Goal: Task Accomplishment & Management: Complete application form

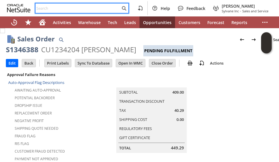
drag, startPoint x: 0, startPoint y: 0, endPoint x: 72, endPoint y: 6, distance: 72.6
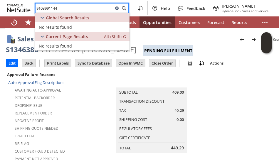
type input "9103991144"
click at [119, 8] on icon at bounding box center [117, 8] width 4 height 4
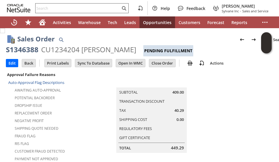
click at [88, 100] on td "Summary Subtotal 409.00 Transaction Discount Tax 40.29 Shipping Cost 0.00 Regul…" at bounding box center [157, 112] width 155 height 82
click at [70, 6] on input "text" at bounding box center [78, 8] width 85 height 7
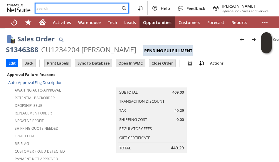
click at [74, 33] on div "Sales Order List Search S1346388 CU1234204 Timothy Kessel Pending Fulfillment Go" at bounding box center [147, 43] width 282 height 27
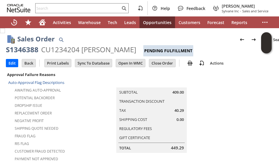
click at [74, 33] on div "Sales Order List Search S1346388 CU1234204 Timothy Kessel Pending Fulfillment Go" at bounding box center [147, 43] width 282 height 27
click at [75, 8] on input "text" at bounding box center [78, 8] width 85 height 7
click at [79, 36] on div "Sales Order List Search" at bounding box center [152, 39] width 271 height 11
click at [64, 3] on div "Help Feedback John Johnson Jr Sylvane Inc - Sales and Service" at bounding box center [139, 8] width 279 height 16
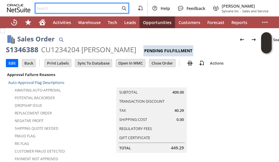
click at [63, 6] on input "text" at bounding box center [78, 8] width 85 height 7
click at [68, 31] on div "Sales Order List Search S1346388 CU1234204 Timothy Kessel Pending Fulfillment Go" at bounding box center [147, 43] width 282 height 27
click at [66, 5] on input "text" at bounding box center [78, 8] width 85 height 7
click at [75, 32] on div "Sales Order List Search S1346388 CU1234204 Timothy Kessel Pending Fulfillment Go" at bounding box center [147, 43] width 282 height 27
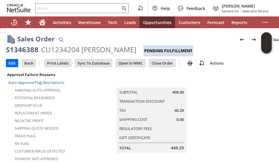
click at [87, 99] on td "Summary Subtotal 409.00 Transaction Discount Tax 40.29 Shipping Cost 0.00 Regul…" at bounding box center [157, 112] width 155 height 82
click at [85, 36] on div "Sales Order List Search" at bounding box center [152, 39] width 271 height 11
click at [88, 127] on td "Summary Subtotal 409.00 Transaction Discount Tax 40.29 Shipping Cost 0.00 Regul…" at bounding box center [157, 112] width 155 height 82
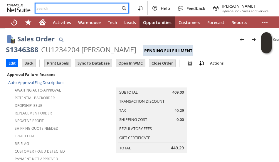
click at [83, 6] on input "text" at bounding box center [78, 8] width 85 height 7
click at [87, 7] on input "text" at bounding box center [78, 8] width 85 height 7
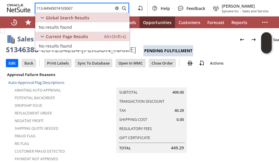
click at [58, 8] on input "113-84945074165067" at bounding box center [75, 8] width 78 height 7
click at [78, 7] on input "113-84945074165067" at bounding box center [75, 8] width 78 height 7
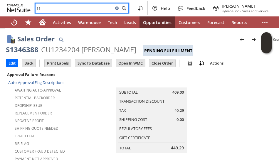
type input "1"
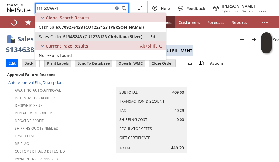
type input "111-5076671"
click at [82, 36] on span "S1345243 (CU1233123 Christiana Silver)" at bounding box center [102, 37] width 79 height 6
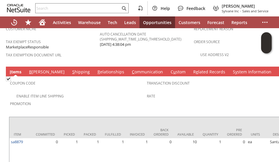
scroll to position [395, 0]
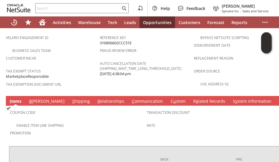
drag, startPoint x: 55, startPoint y: 80, endPoint x: 68, endPoint y: 94, distance: 19.1
click at [71, 98] on link "S hipping" at bounding box center [81, 101] width 21 height 6
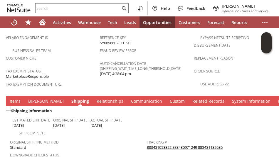
click at [35, 98] on link "B illing" at bounding box center [46, 101] width 38 height 6
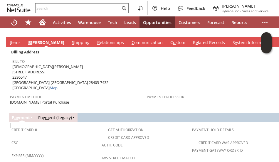
scroll to position [424, 0]
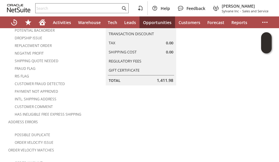
scroll to position [42, 0]
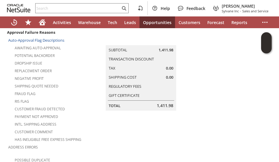
click at [79, 74] on div "Negative Profit" at bounding box center [54, 77] width 92 height 7
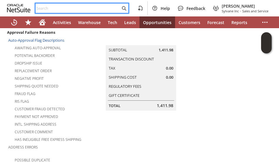
click at [78, 9] on input "text" at bounding box center [78, 8] width 85 height 7
paste input "2692087550"
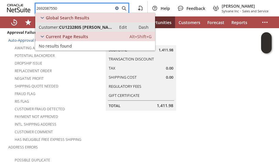
type input "2692087550"
click at [82, 28] on span "CU1232805 Michael Green" at bounding box center [86, 27] width 54 height 6
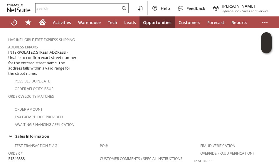
scroll to position [21, 0]
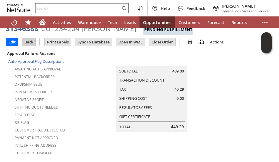
click at [28, 43] on input "Back" at bounding box center [29, 42] width 14 height 8
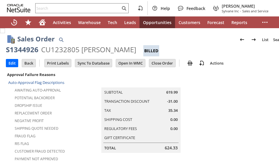
scroll to position [437, 0]
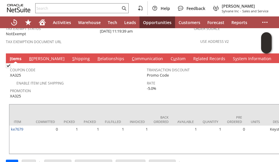
click at [71, 56] on link "S hipping" at bounding box center [81, 59] width 21 height 6
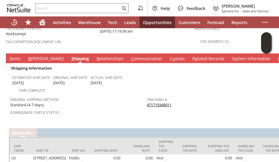
click at [151, 102] on link "471719349011" at bounding box center [159, 104] width 25 height 5
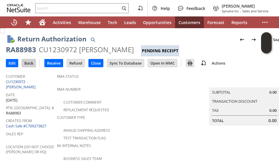
click at [26, 64] on input "Back" at bounding box center [29, 63] width 14 height 8
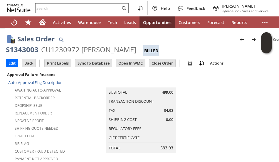
drag, startPoint x: 100, startPoint y: 110, endPoint x: 95, endPoint y: 92, distance: 18.7
click at [101, 110] on td "Summary Subtotal 499.00 Transaction Discount Tax 34.93 Shipping Cost 0.00 Regul…" at bounding box center [146, 112] width 155 height 82
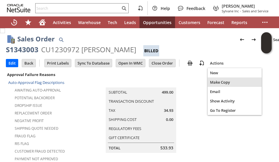
click at [217, 81] on span "Make Copy" at bounding box center [234, 82] width 49 height 5
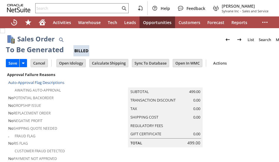
type input "Headquarters - Phone/Fax"
type input "Make Copy"
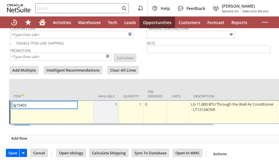
type input "Intelligent Recommendations ⁰"
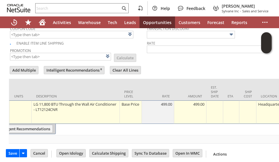
scroll to position [0, 160]
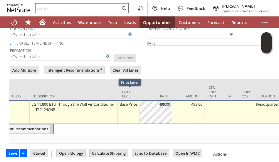
click at [128, 101] on div "Base Price" at bounding box center [128, 104] width 19 height 6
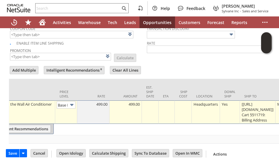
scroll to position [0, 8]
click at [73, 102] on img at bounding box center [71, 105] width 7 height 7
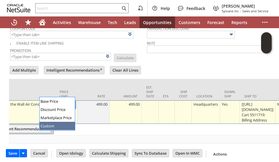
type input "Custom"
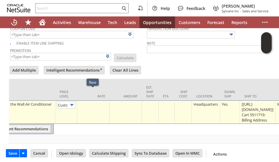
click at [92, 100] on td at bounding box center [93, 112] width 32 height 24
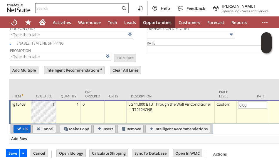
type input "0.00"
click at [19, 125] on input "OK" at bounding box center [22, 129] width 16 height 8
type input "Add"
type input "Copy Previous"
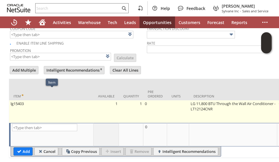
scroll to position [505, 0]
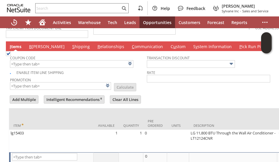
click at [34, 44] on link "B illing" at bounding box center [47, 47] width 38 height 6
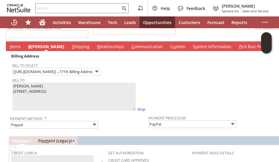
click at [190, 72] on td at bounding box center [215, 82] width 135 height 60
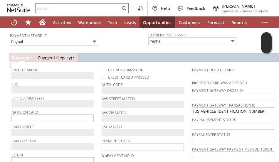
scroll to position [593, 0]
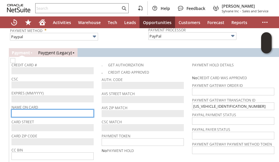
click at [69, 110] on input "text" at bounding box center [52, 114] width 82 height 8
paste input "[PERSON_NAME]"
type input "[PERSON_NAME]"
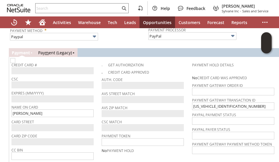
click at [6, 113] on div "Billing Address Bill To Select [https://paypal.com/] ...1719: Billing Address B…" at bounding box center [147, 70] width 282 height 215
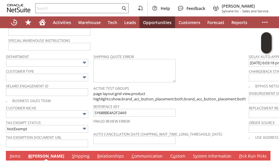
scroll to position [388, 0]
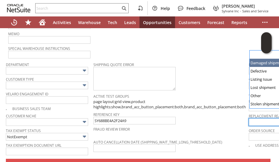
type input "Damaged shipment"
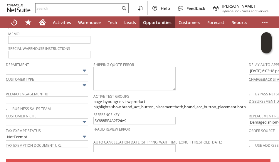
click at [95, 125] on div "Fraud Review Error" at bounding box center [169, 131] width 152 height 12
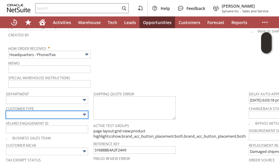
click at [66, 111] on input "text" at bounding box center [47, 115] width 82 height 8
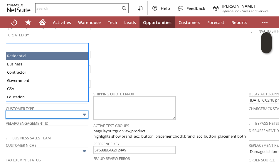
type input "Residential"
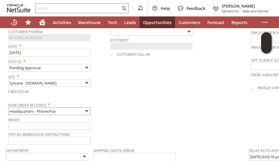
scroll to position [299, 0]
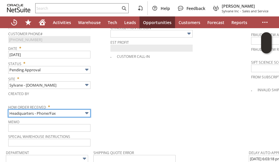
click at [71, 110] on input "Headquarters - Phone/Fax" at bounding box center [49, 114] width 82 height 8
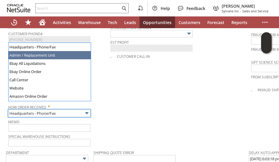
type input "Admin / Replacement Unit"
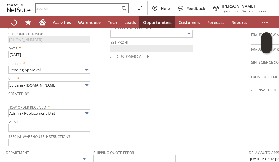
click at [136, 95] on td "PO # Customer Comments / Special Instructions Cancellation Code (deprecated) Ca…" at bounding box center [180, 55] width 141 height 185
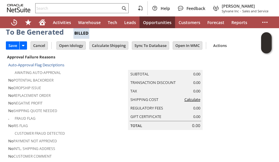
scroll to position [6, 0]
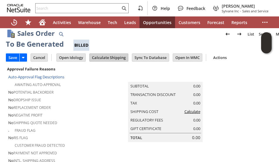
click at [105, 58] on input "Calculate Shipping" at bounding box center [109, 58] width 38 height 8
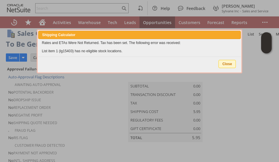
click at [225, 62] on span "Close" at bounding box center [227, 64] width 17 height 8
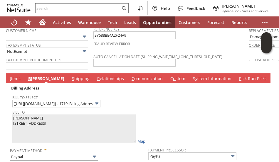
scroll to position [419, 0]
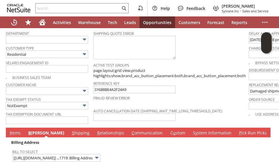
click at [15, 130] on link "I tems" at bounding box center [15, 133] width 14 height 6
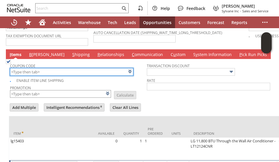
scroll to position [544, 0]
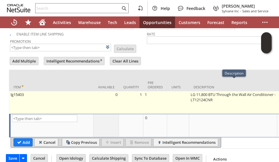
click at [222, 91] on td "LG 11,800 BTU Through the Wall Air Conditioner - LT12124CNR" at bounding box center [233, 102] width 88 height 23
type textarea "LG 11,800 BTU Through the Wall Air Conditioner - LT12124CNR"
type input "OK"
type input "Make Copy"
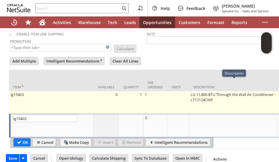
scroll to position [537, 0]
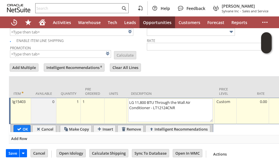
click at [222, 99] on div "Custom" at bounding box center [225, 102] width 19 height 6
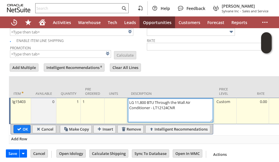
click at [162, 99] on textarea "LG 11,800 BTU Through the Wall Air Conditioner - LT12124CNR" at bounding box center [170, 111] width 85 height 24
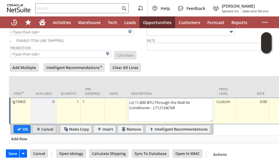
click at [49, 125] on input "Cancel" at bounding box center [44, 129] width 23 height 8
type input "Add"
type input "Copy Previous"
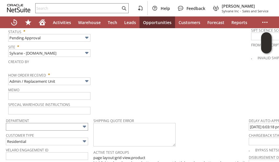
scroll to position [544, 0]
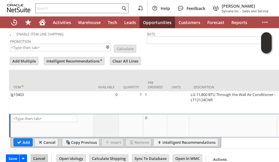
click at [37, 155] on input "Cancel" at bounding box center [39, 159] width 17 height 8
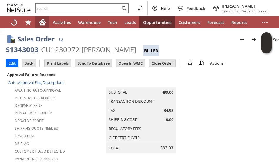
click at [42, 21] on icon "Home" at bounding box center [42, 23] width 5 height 4
